Goal: Task Accomplishment & Management: Use online tool/utility

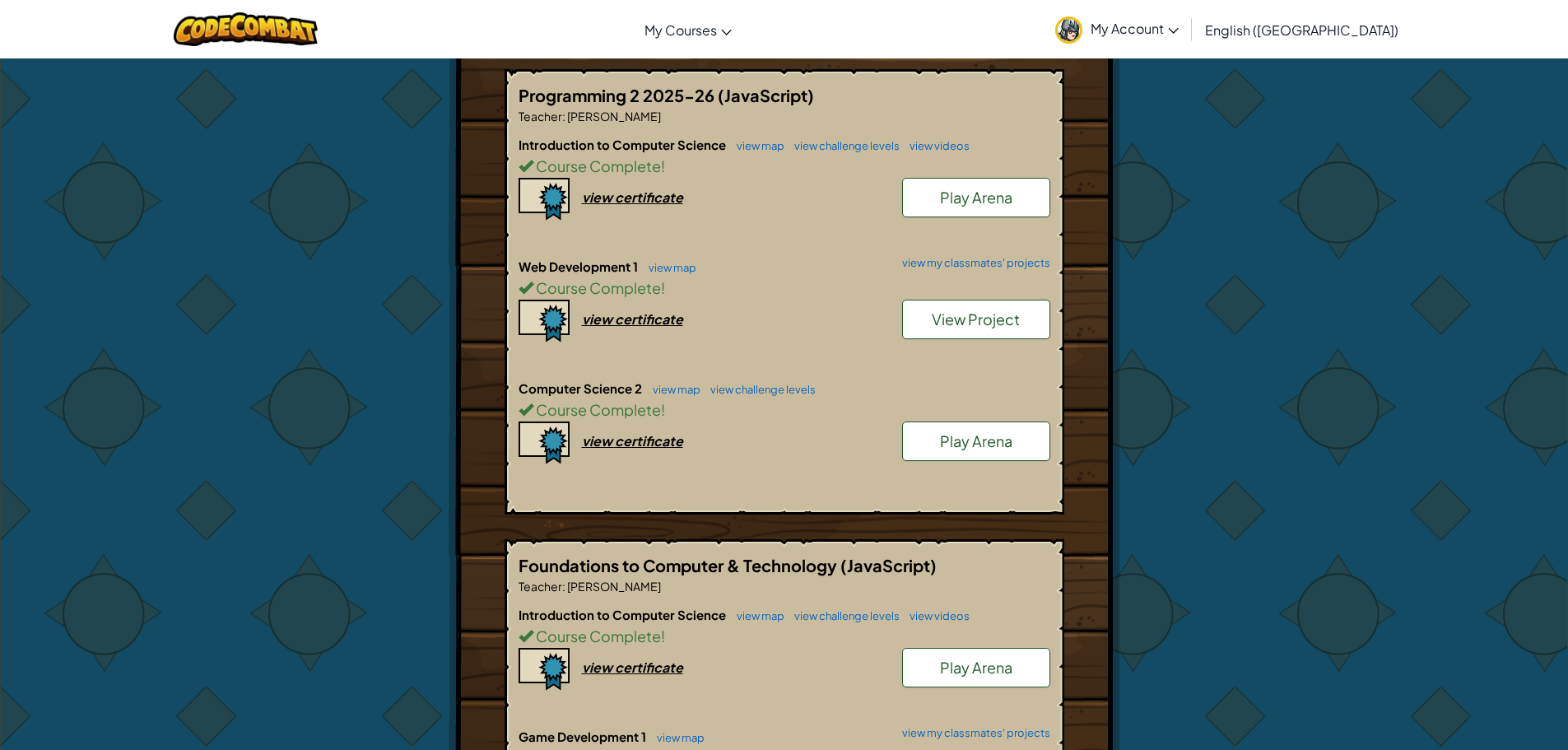
scroll to position [412, 0]
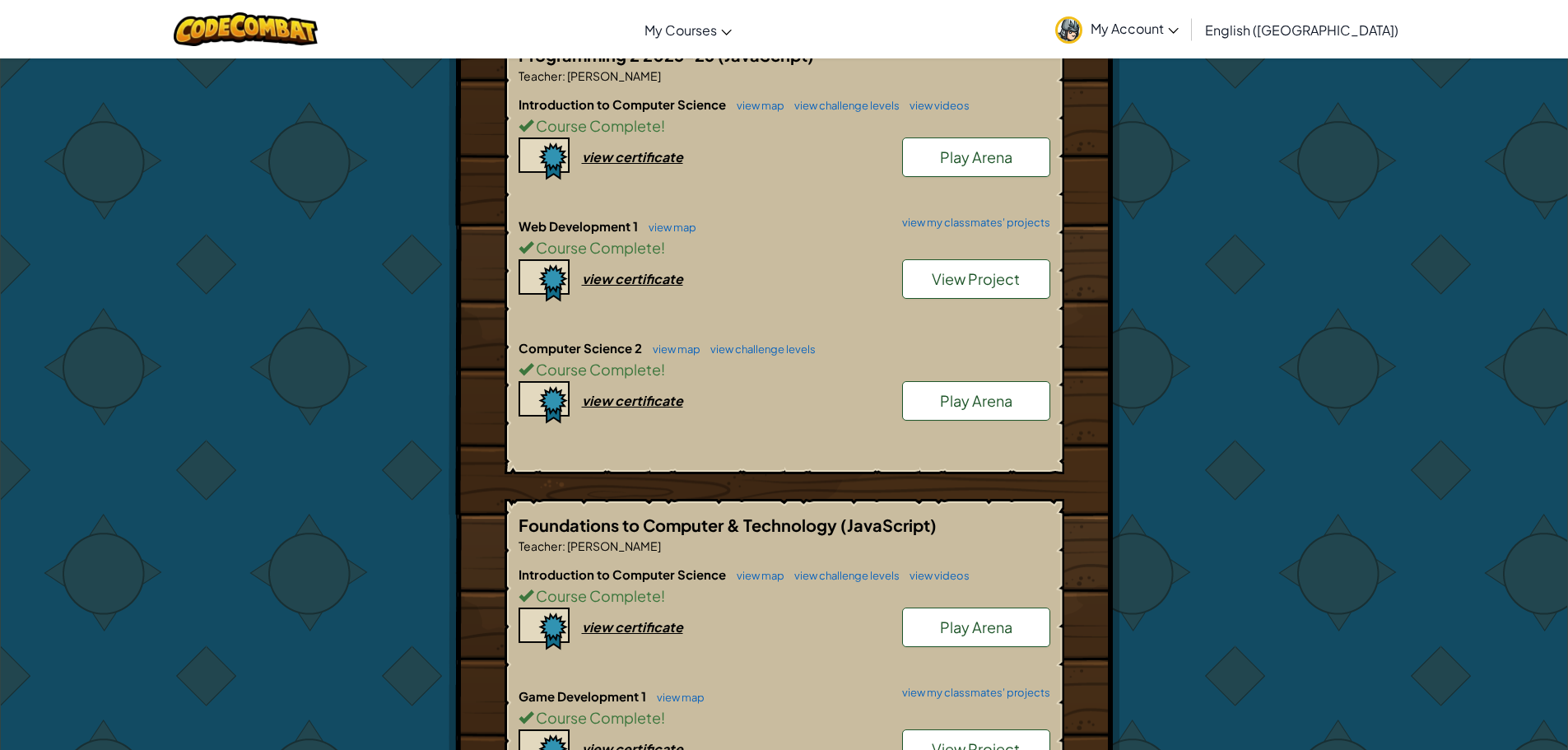
click at [612, 351] on span "Computer Science 2" at bounding box center [581, 348] width 126 height 16
click at [667, 343] on link "view map" at bounding box center [672, 349] width 56 height 13
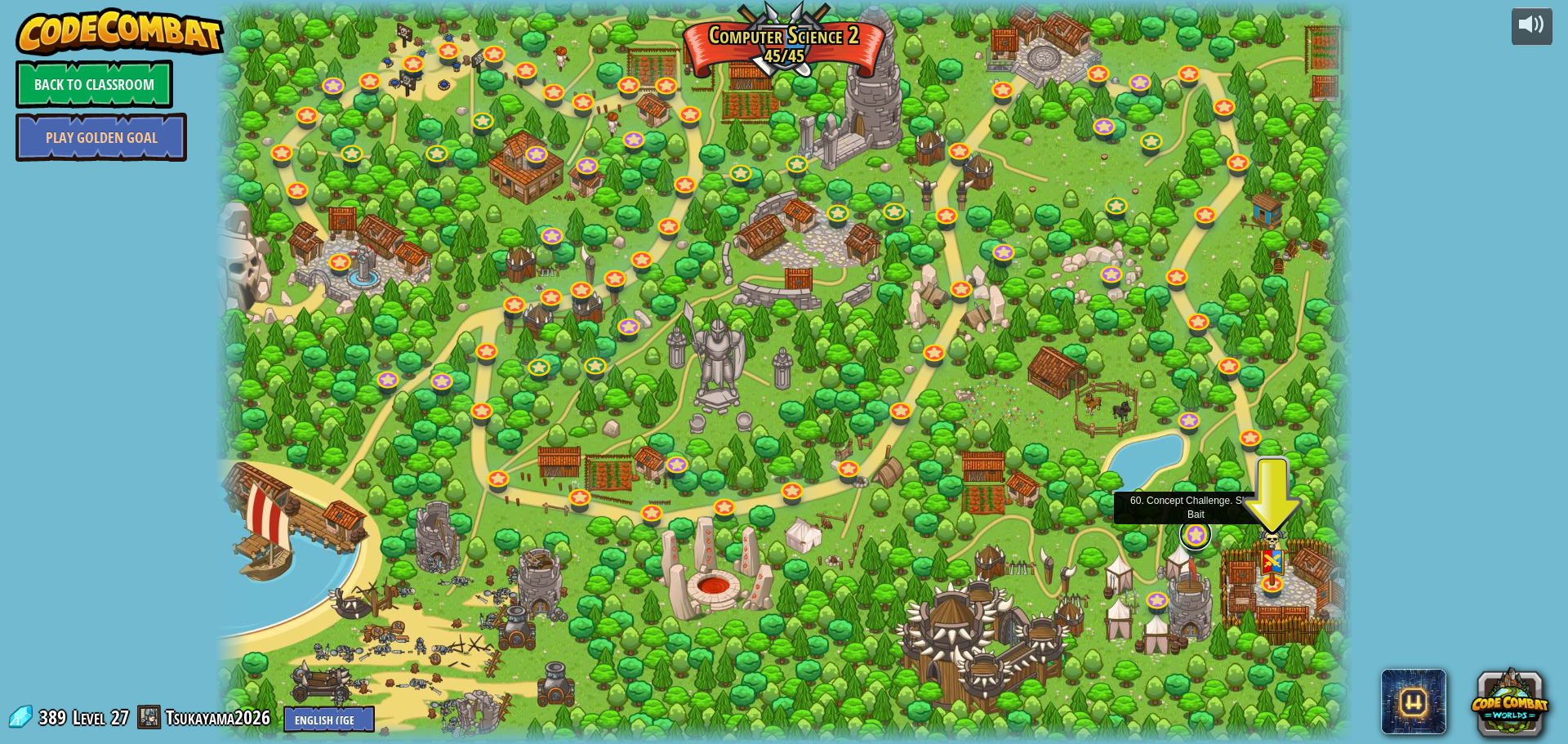
click at [1194, 537] on link at bounding box center [1195, 534] width 33 height 33
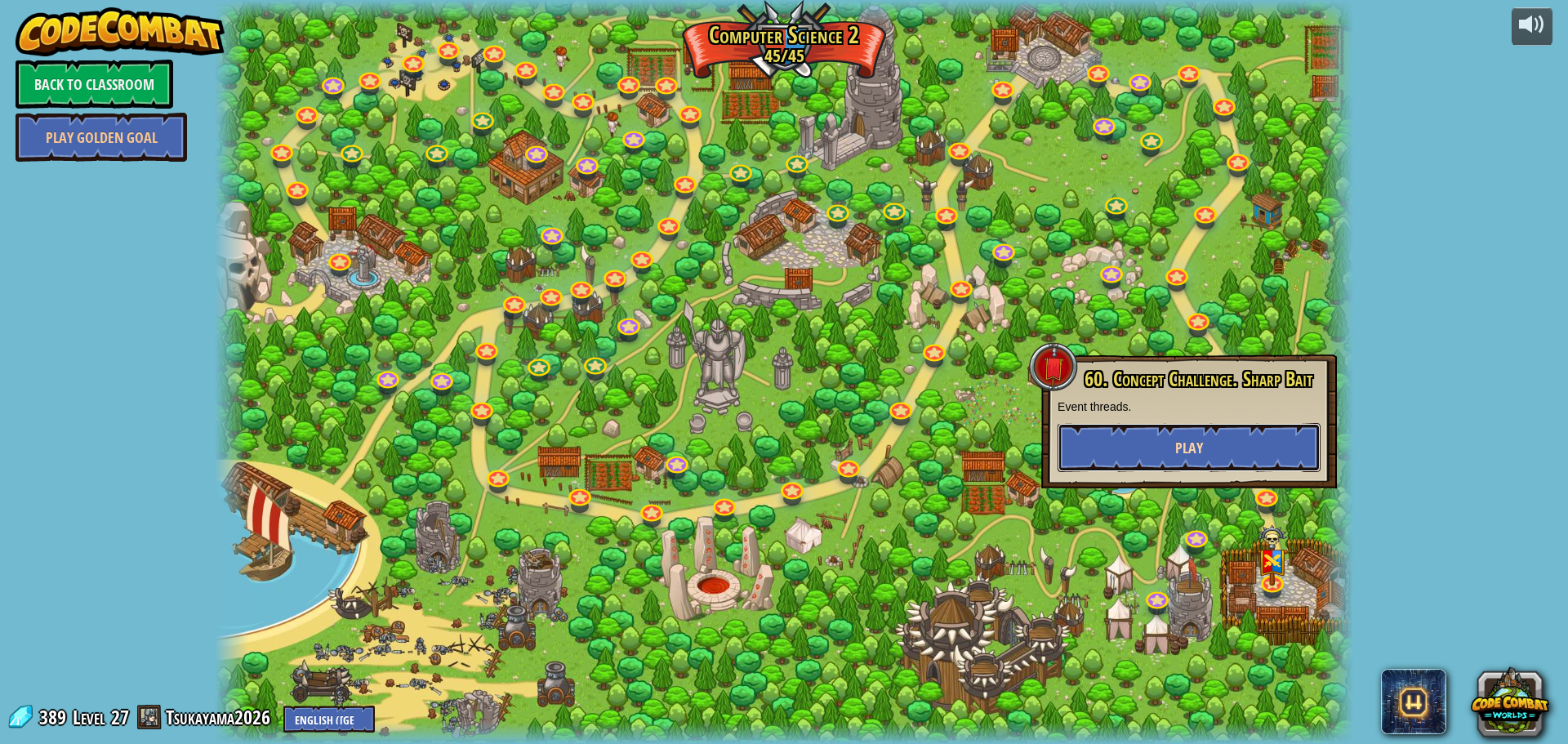
click at [1178, 452] on span "Play" at bounding box center [1189, 448] width 28 height 21
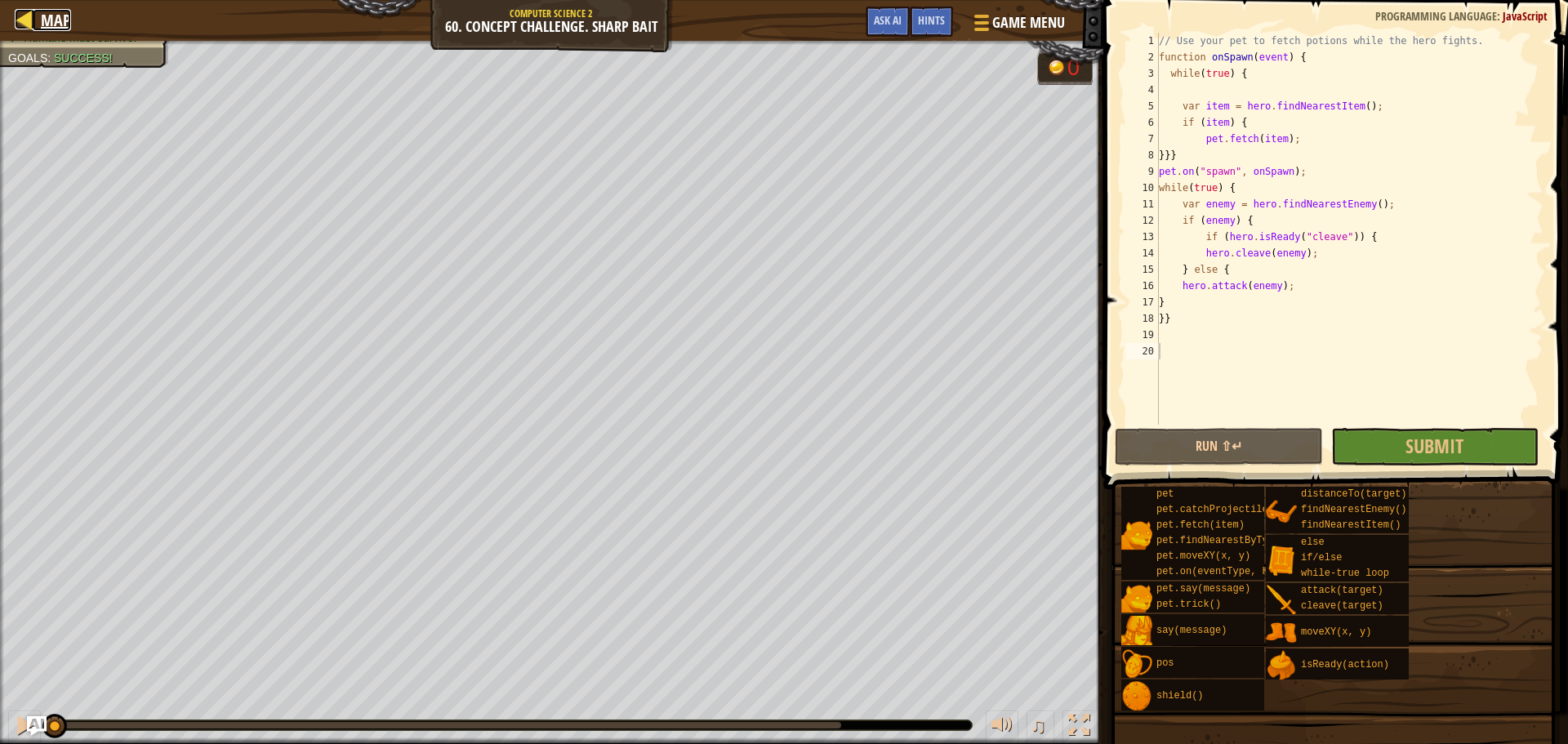
click at [42, 10] on span "Map" at bounding box center [56, 21] width 30 height 22
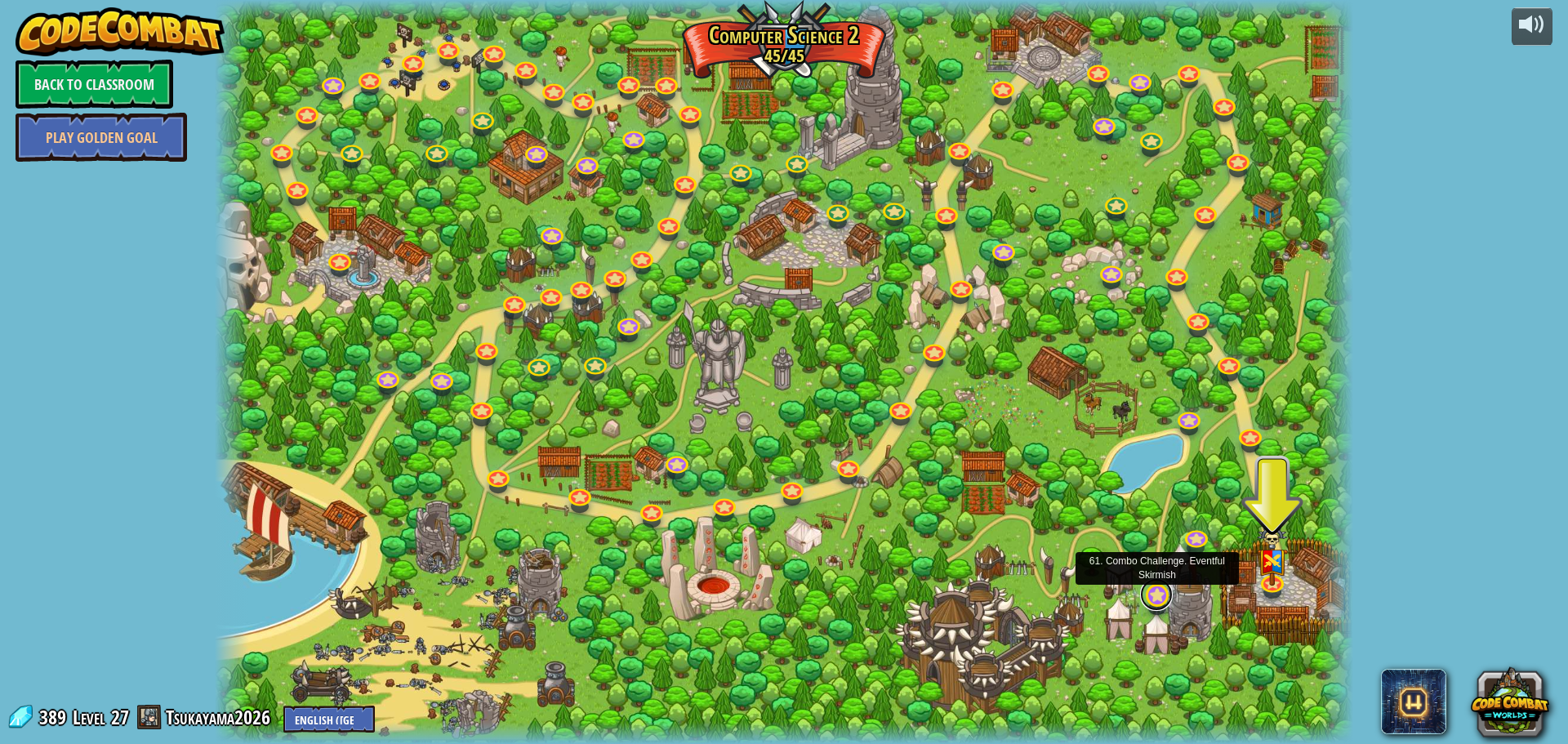
click at [1160, 604] on link at bounding box center [1156, 594] width 33 height 33
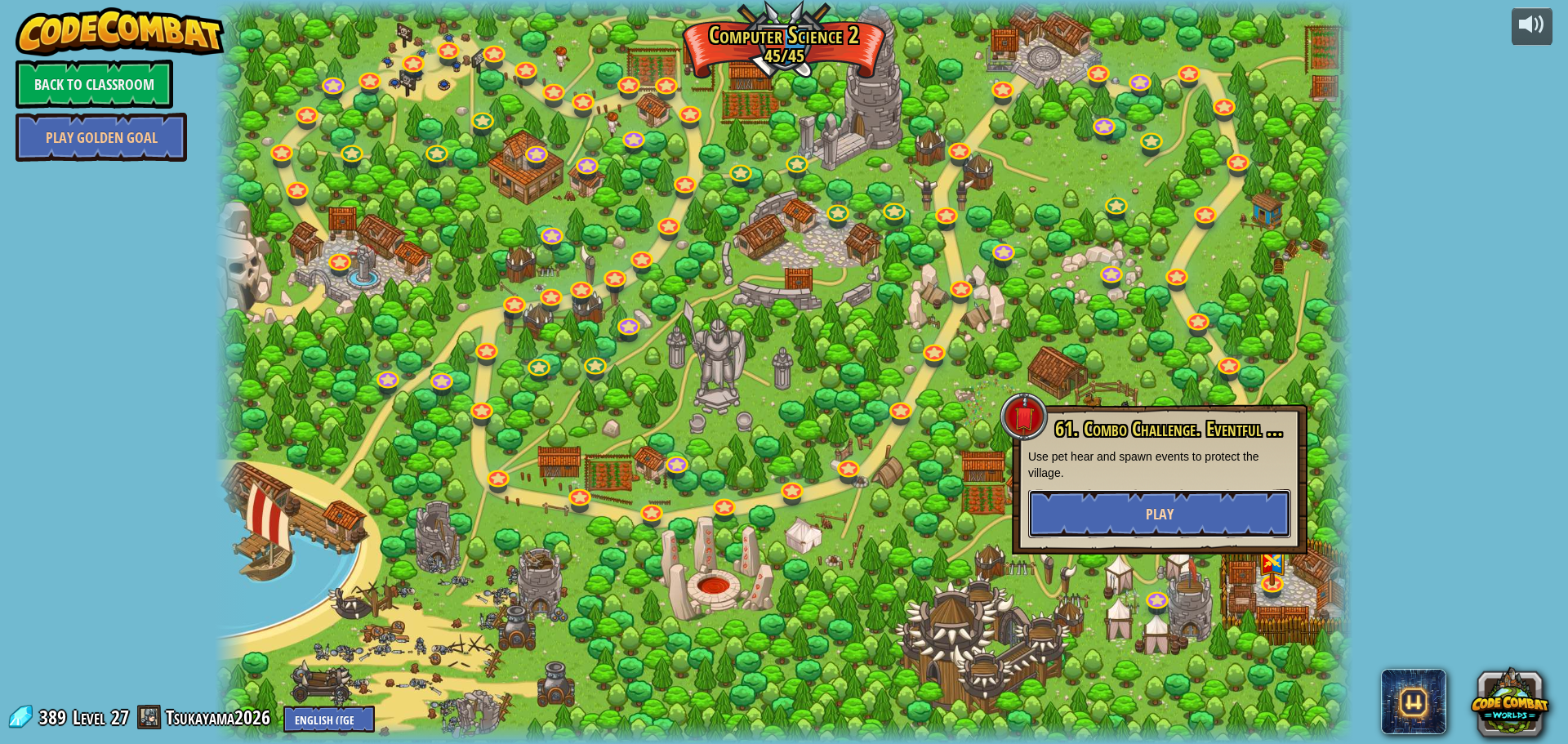
click at [1219, 515] on button "Play" at bounding box center [1159, 513] width 263 height 49
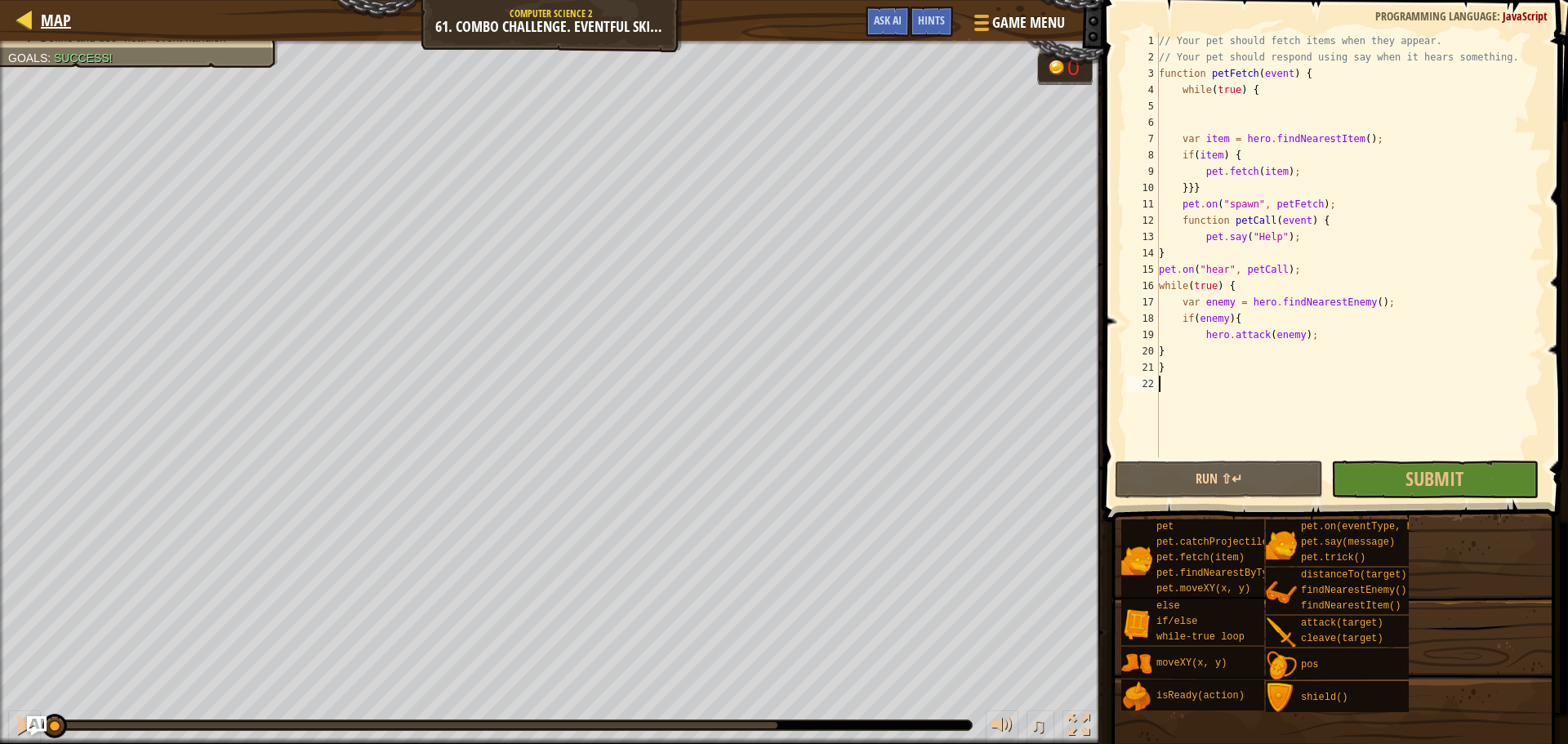
click at [43, 5] on div "Map" at bounding box center [51, 21] width 38 height 41
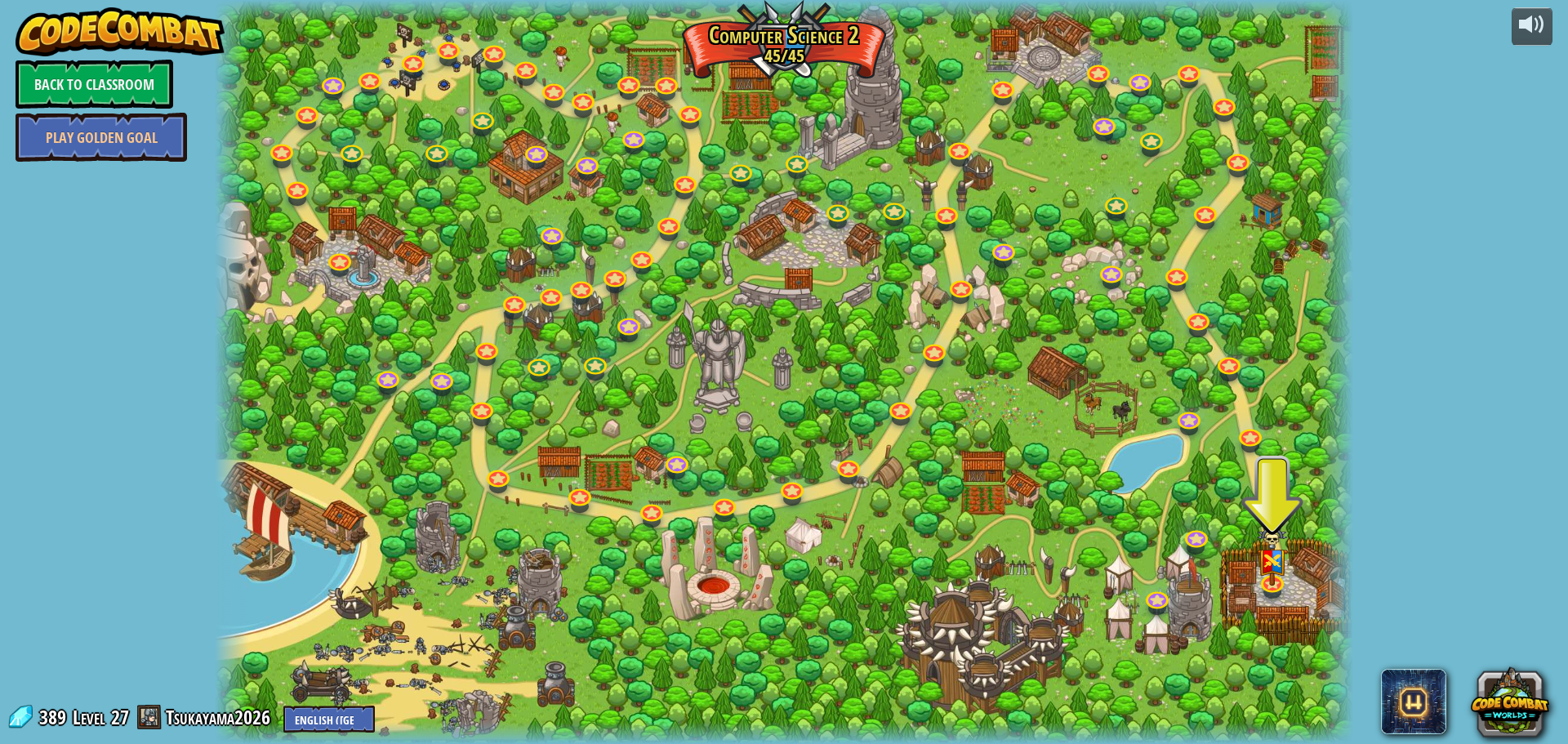
click at [1172, 427] on div at bounding box center [784, 372] width 1138 height 744
click at [1187, 413] on link at bounding box center [1188, 415] width 33 height 33
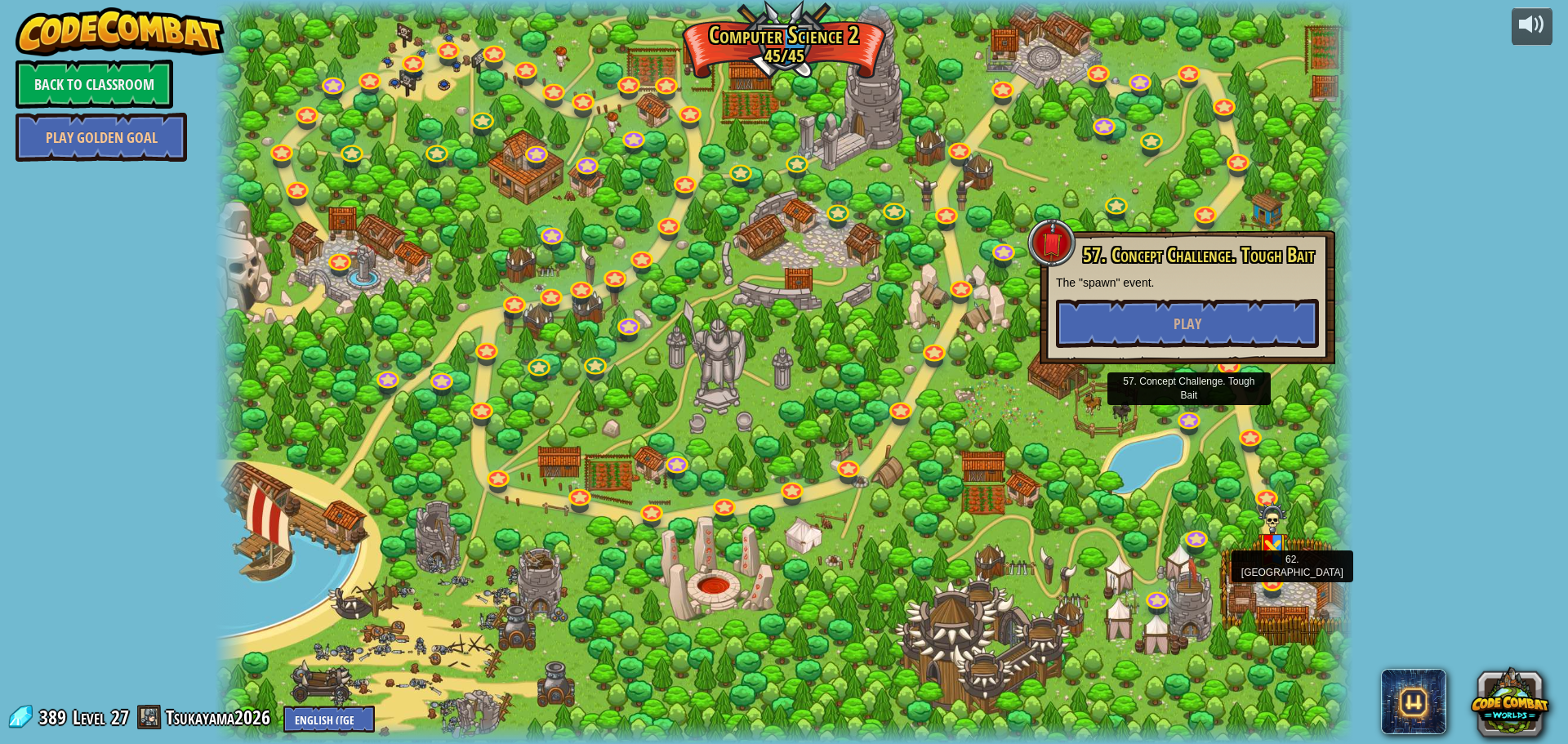
click at [1276, 580] on img at bounding box center [1273, 541] width 30 height 80
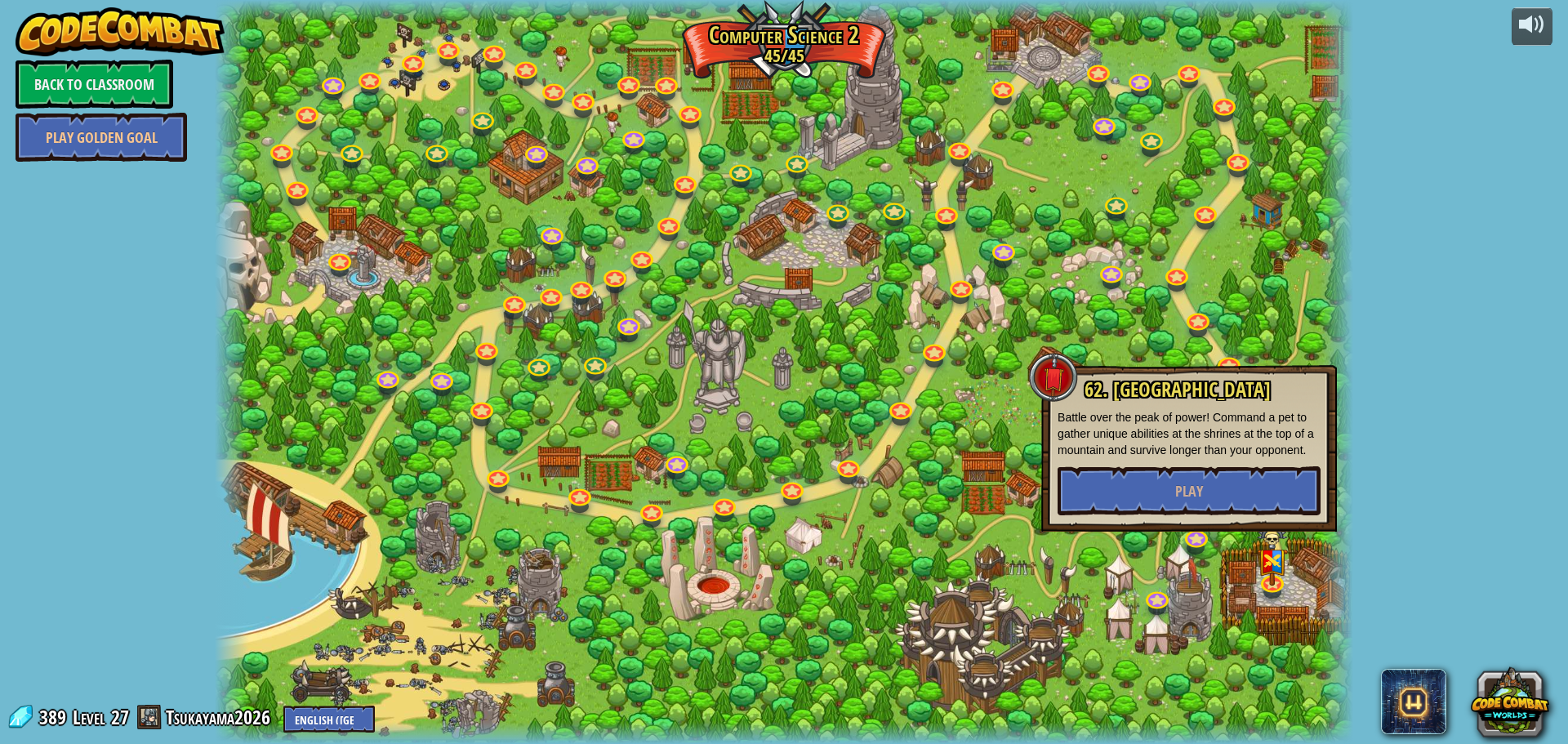
click at [1127, 336] on div at bounding box center [784, 372] width 1138 height 744
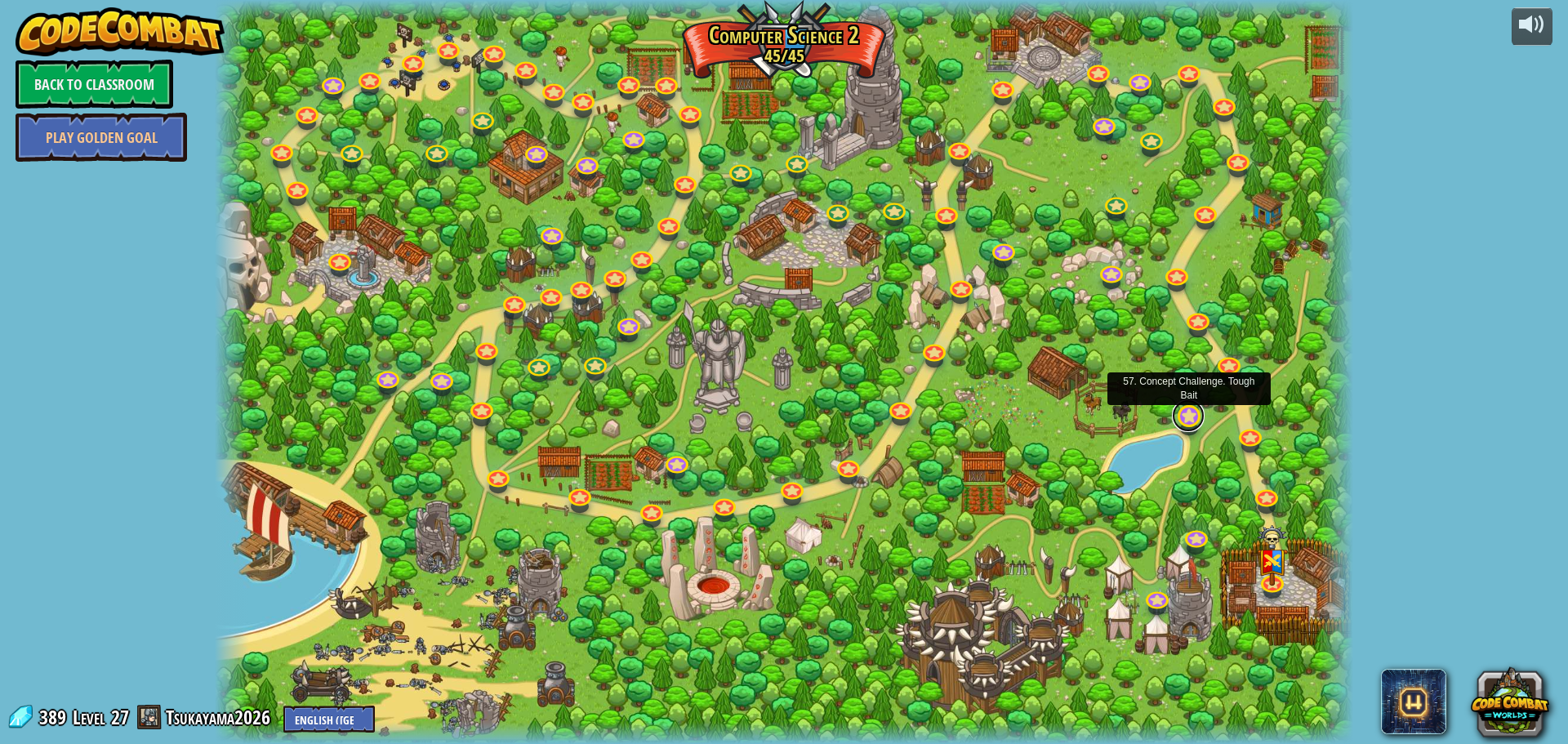
click at [1195, 422] on link at bounding box center [1188, 415] width 33 height 33
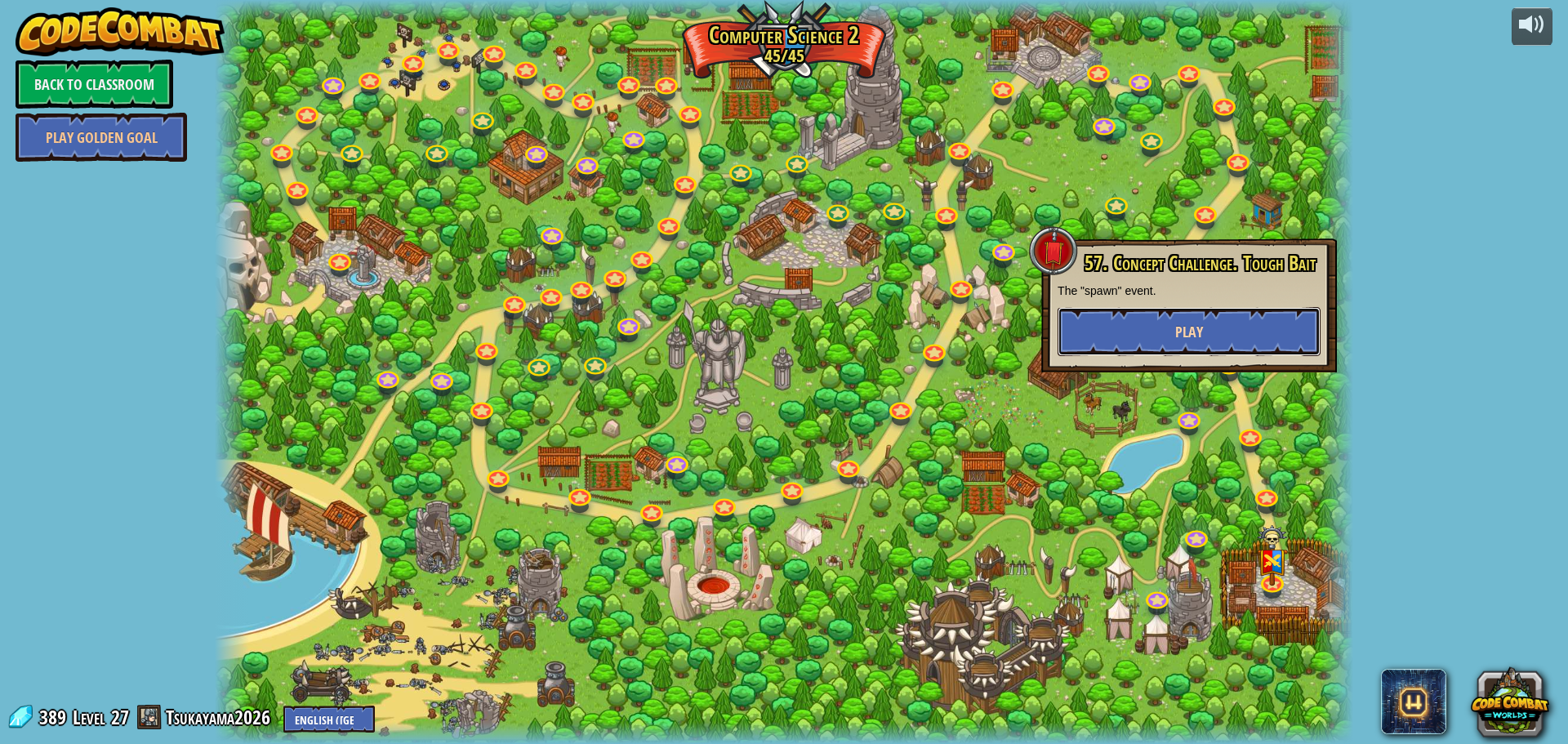
click at [1154, 324] on button "Play" at bounding box center [1188, 332] width 263 height 49
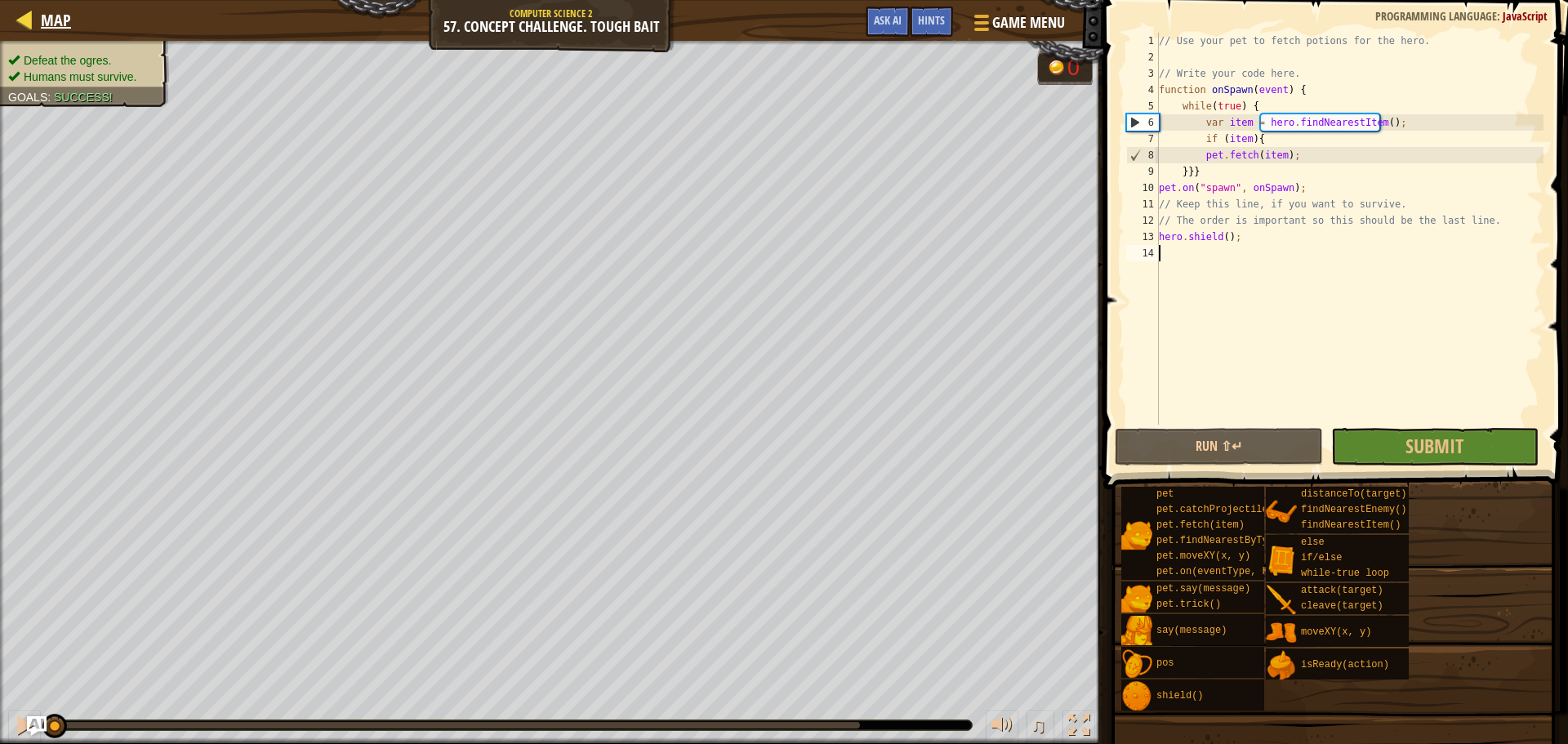
click at [45, 32] on div "Map" at bounding box center [51, 21] width 38 height 41
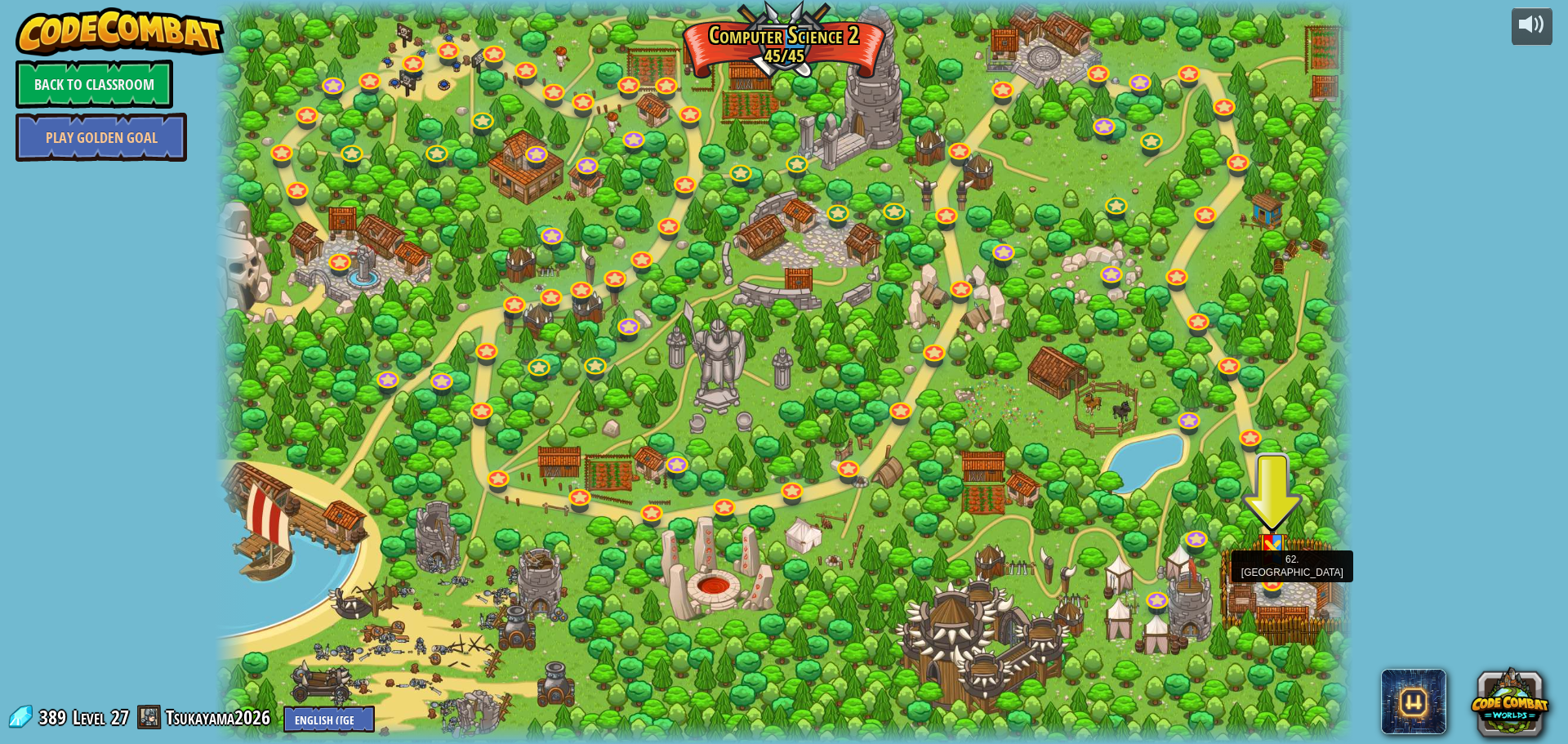
click at [1265, 580] on img at bounding box center [1273, 541] width 30 height 80
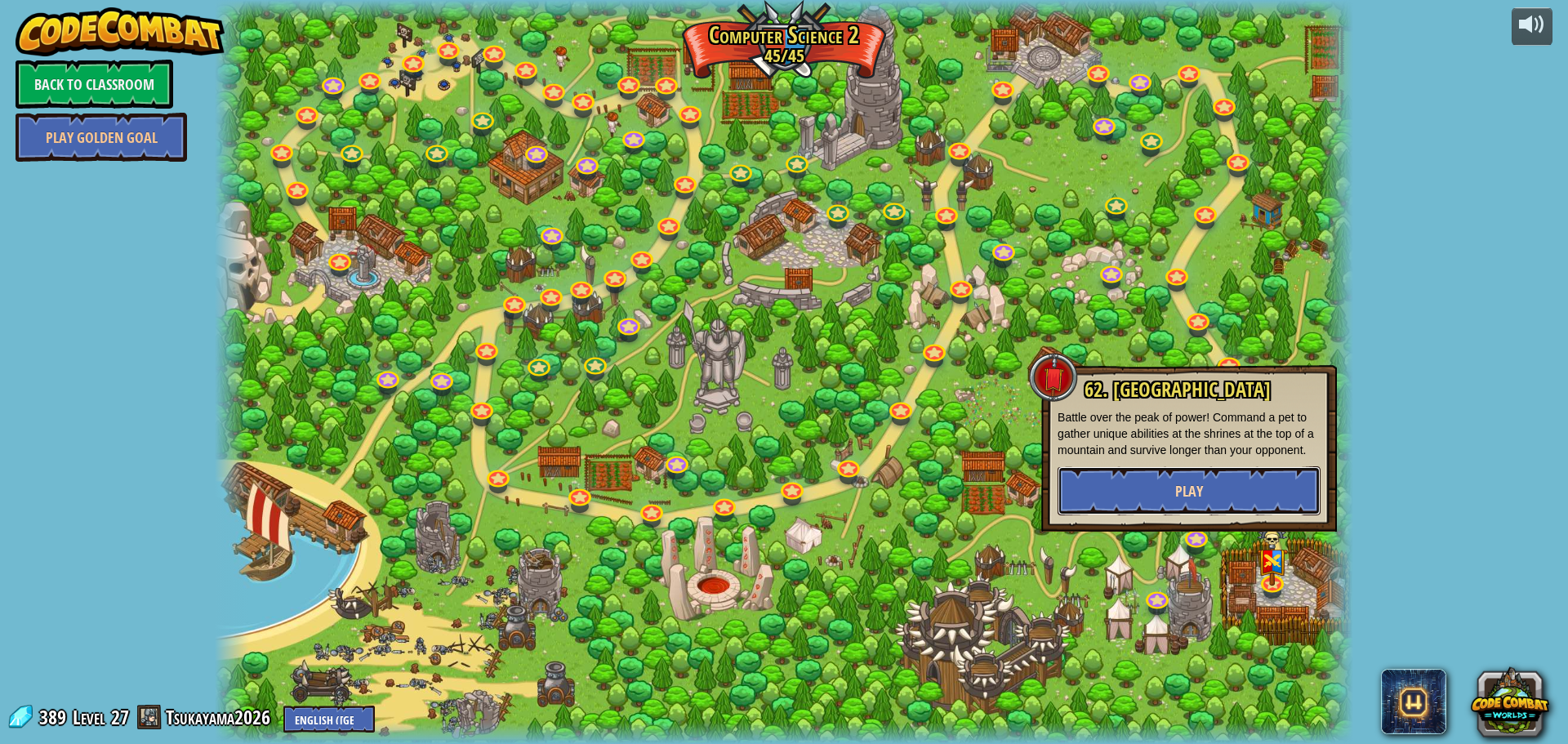
click at [1176, 472] on button "Play" at bounding box center [1188, 491] width 263 height 49
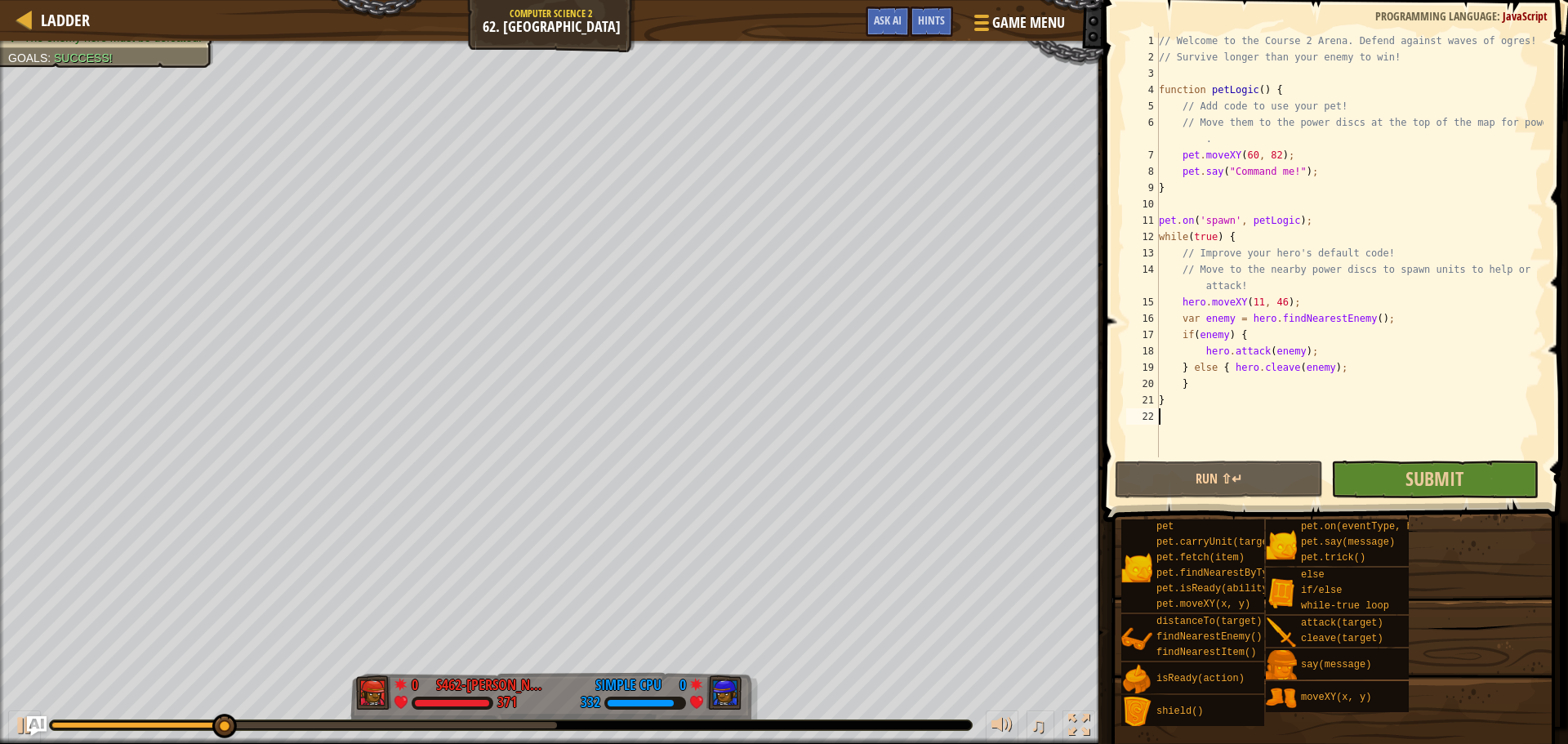
drag, startPoint x: 1494, startPoint y: 446, endPoint x: 1464, endPoint y: 464, distance: 35.0
drag, startPoint x: 1464, startPoint y: 464, endPoint x: 1436, endPoint y: 477, distance: 30.9
click at [1431, 475] on span "Submit" at bounding box center [1434, 479] width 58 height 26
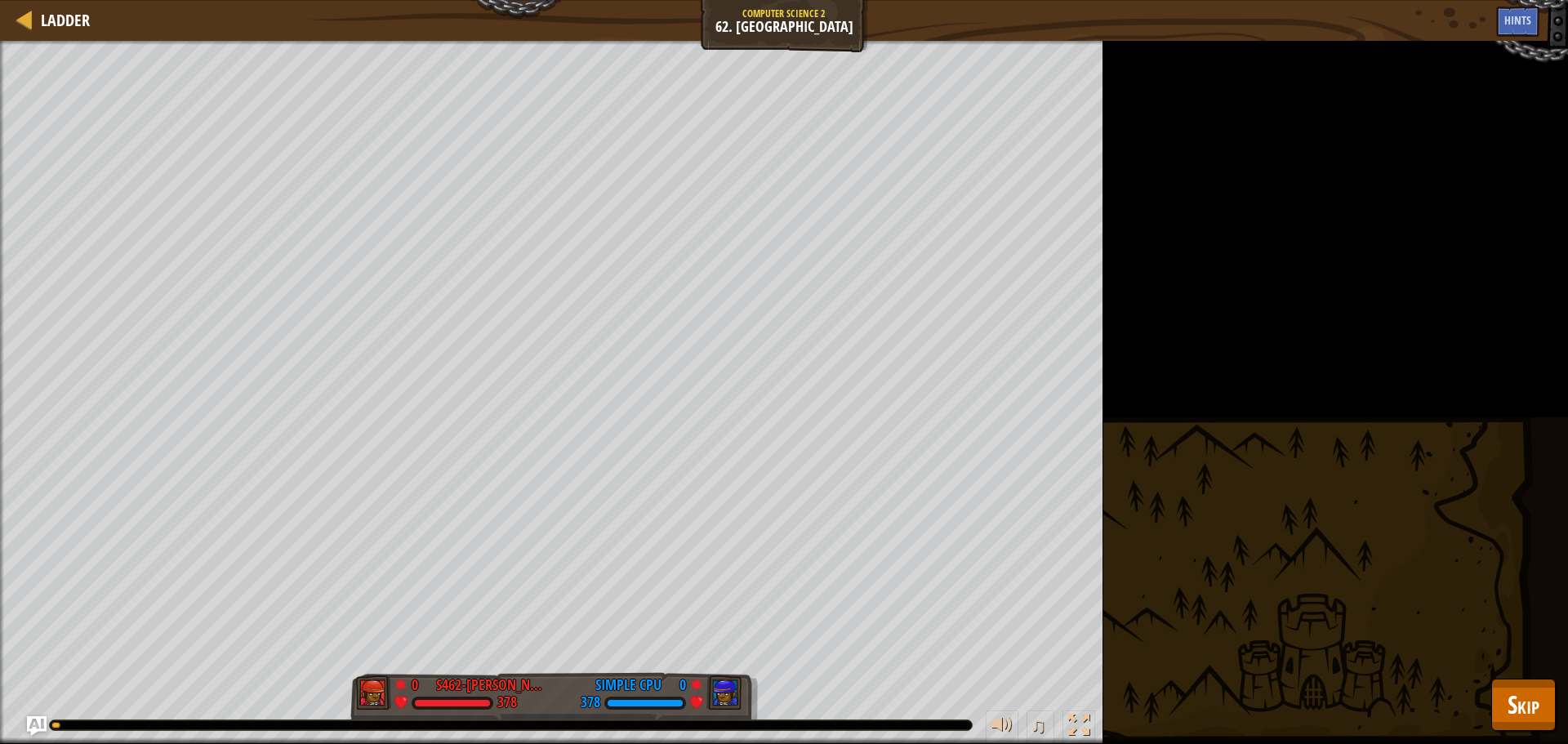
click at [1489, 702] on div "Your hero must survive. The enemy hero must be defeated. Goals : Running... 0 S…" at bounding box center [784, 393] width 1568 height 703
click at [1498, 702] on button "Skip" at bounding box center [1522, 705] width 64 height 52
